Goal: Navigation & Orientation: Go to known website

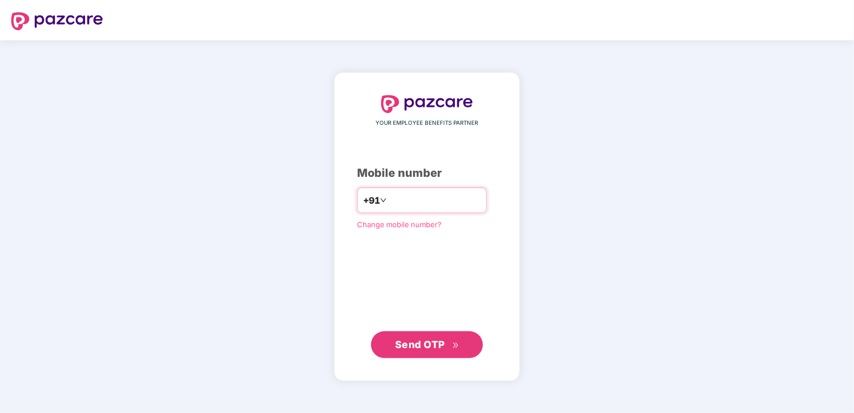
click at [454, 203] on input "number" at bounding box center [435, 200] width 92 height 18
type input "**********"
click at [432, 341] on span "Send OTP" at bounding box center [420, 345] width 50 height 12
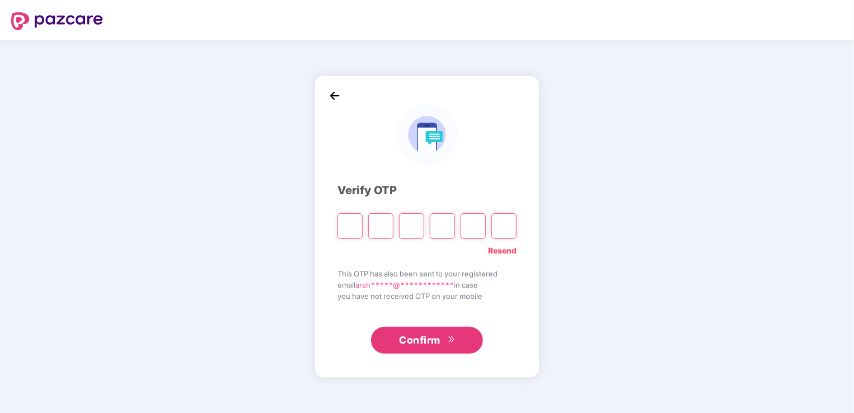
type input "*"
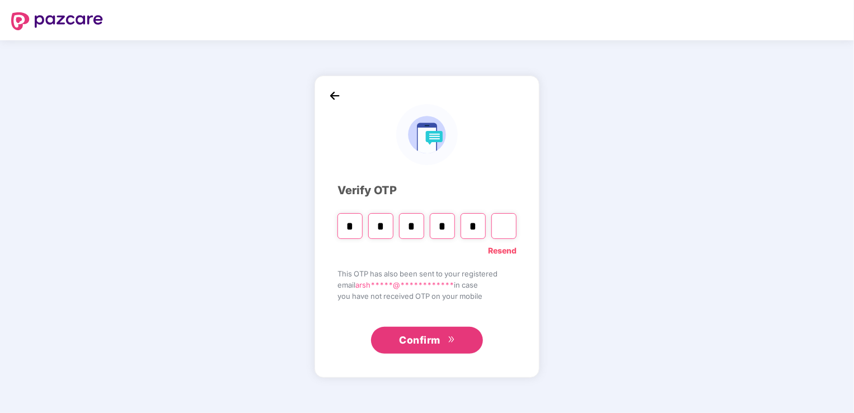
type input "*"
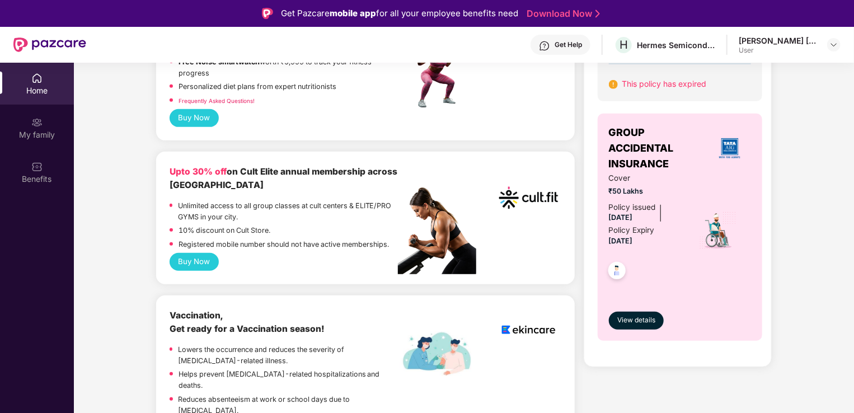
scroll to position [280, 0]
